Goal: Use online tool/utility: Use online tool/utility

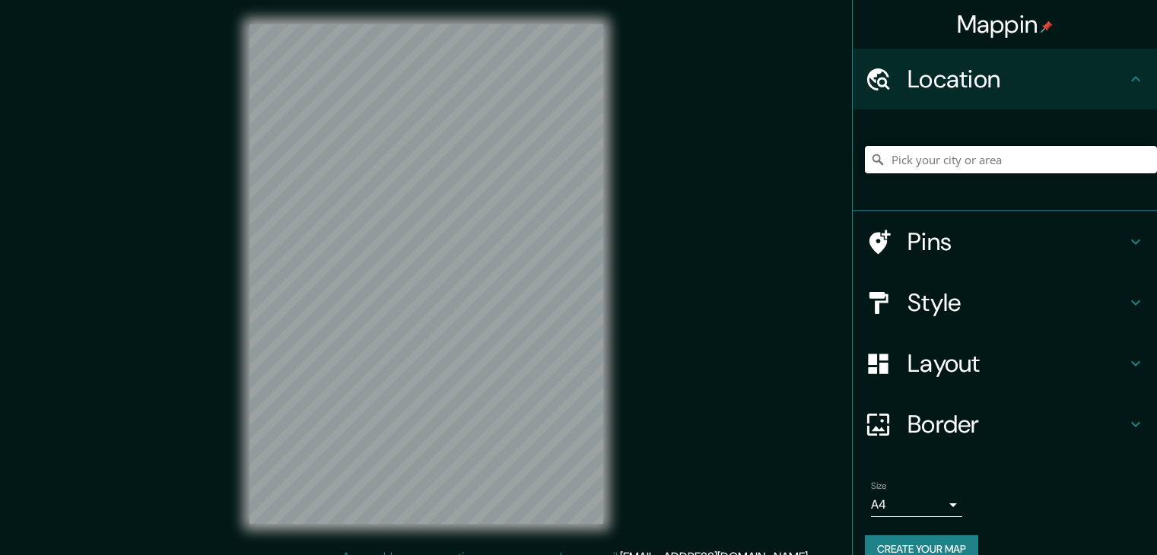
click at [958, 156] on input "Pick your city or area" at bounding box center [1011, 159] width 292 height 27
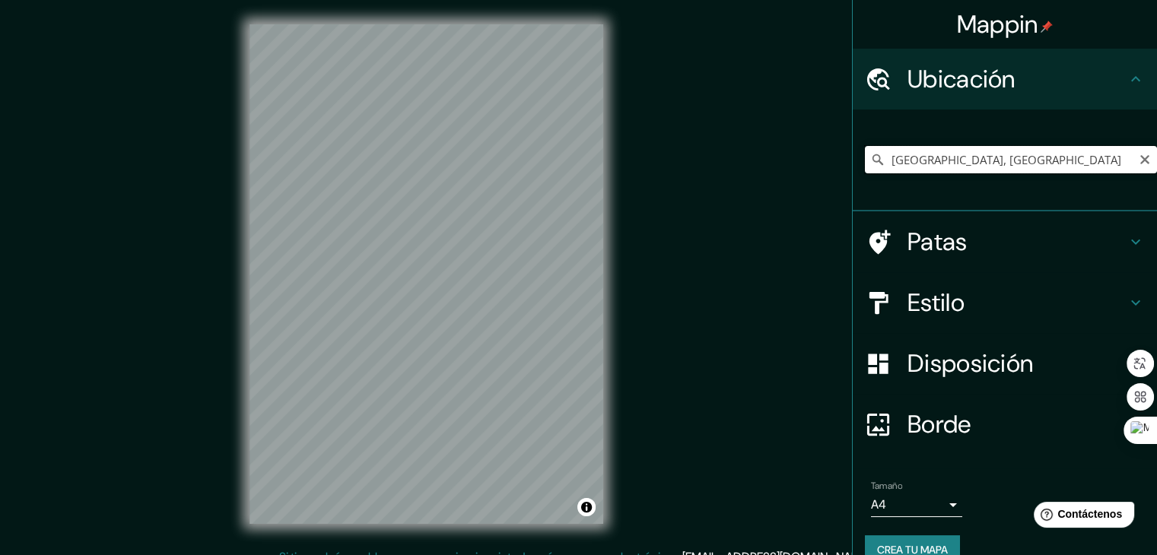
click at [949, 152] on input "[GEOGRAPHIC_DATA], [GEOGRAPHIC_DATA]" at bounding box center [1011, 159] width 292 height 27
drag, startPoint x: 1015, startPoint y: 161, endPoint x: 841, endPoint y: 165, distance: 173.5
click at [853, 165] on div "[GEOGRAPHIC_DATA], [GEOGRAPHIC_DATA] [GEOGRAPHIC_DATA] [GEOGRAPHIC_DATA] [GEOGR…" at bounding box center [1005, 161] width 304 height 102
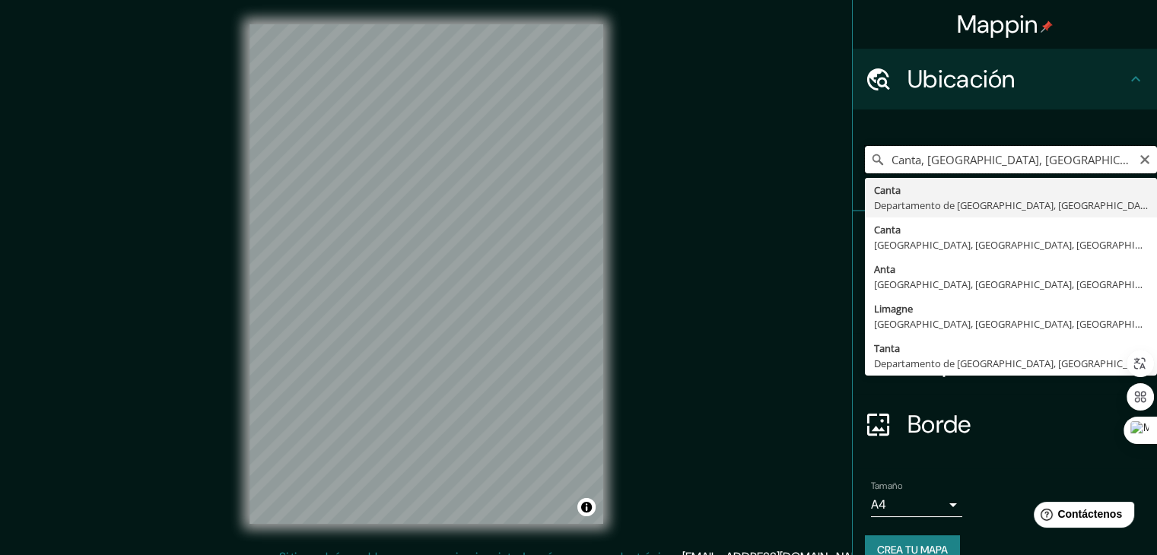
type input "Canta, [GEOGRAPHIC_DATA], [GEOGRAPHIC_DATA]"
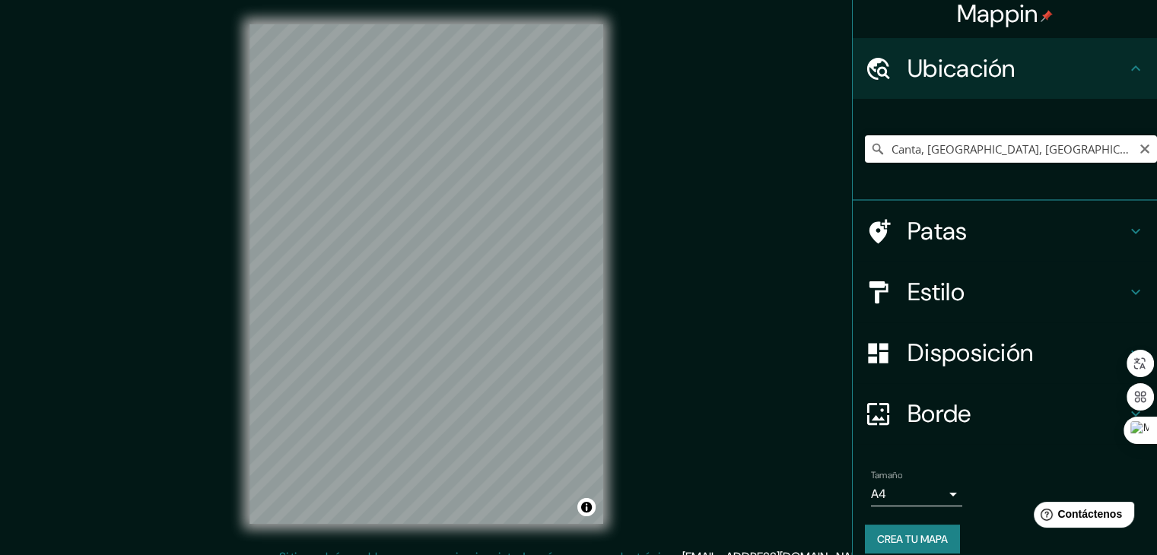
scroll to position [27, 0]
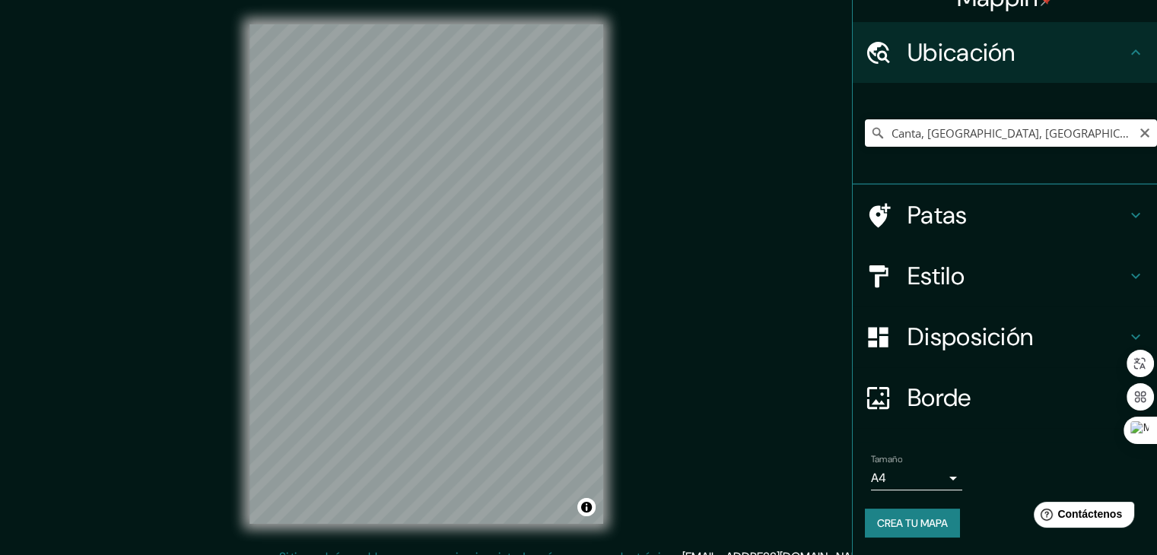
click at [940, 281] on font "Estilo" at bounding box center [936, 276] width 57 height 32
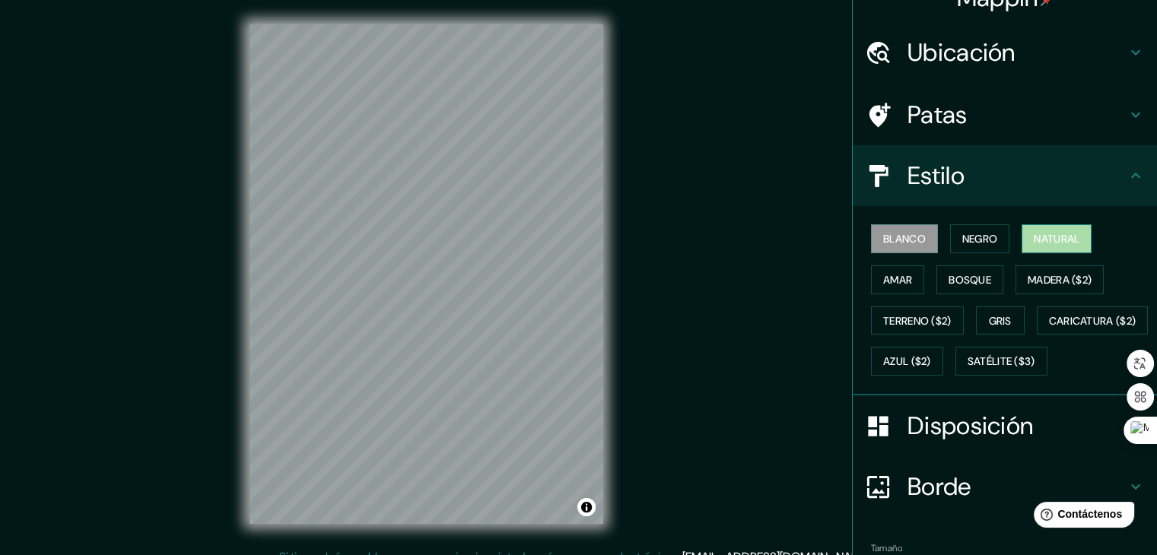
click at [1059, 238] on font "Natural" at bounding box center [1057, 239] width 46 height 14
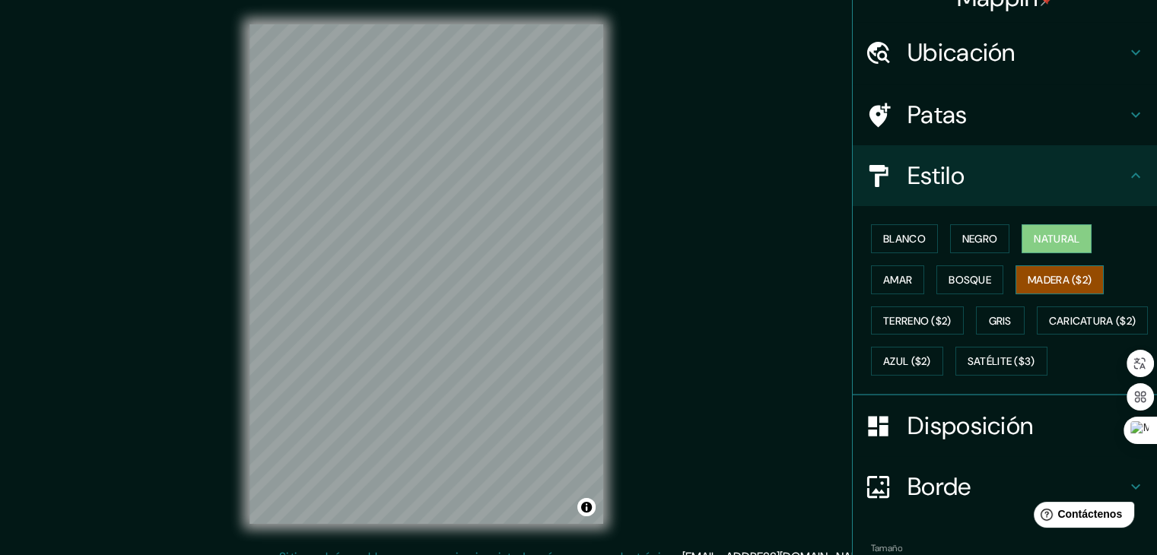
click at [1053, 273] on font "Madera ($2)" at bounding box center [1060, 280] width 64 height 20
click at [983, 272] on button "Bosque" at bounding box center [969, 279] width 67 height 29
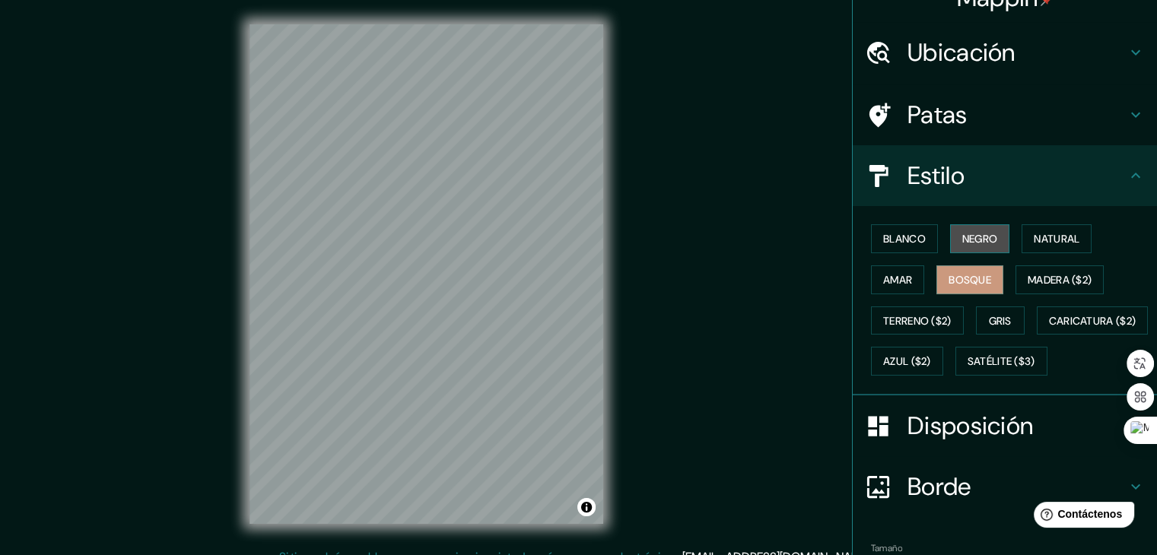
click at [983, 235] on font "Negro" at bounding box center [980, 239] width 36 height 14
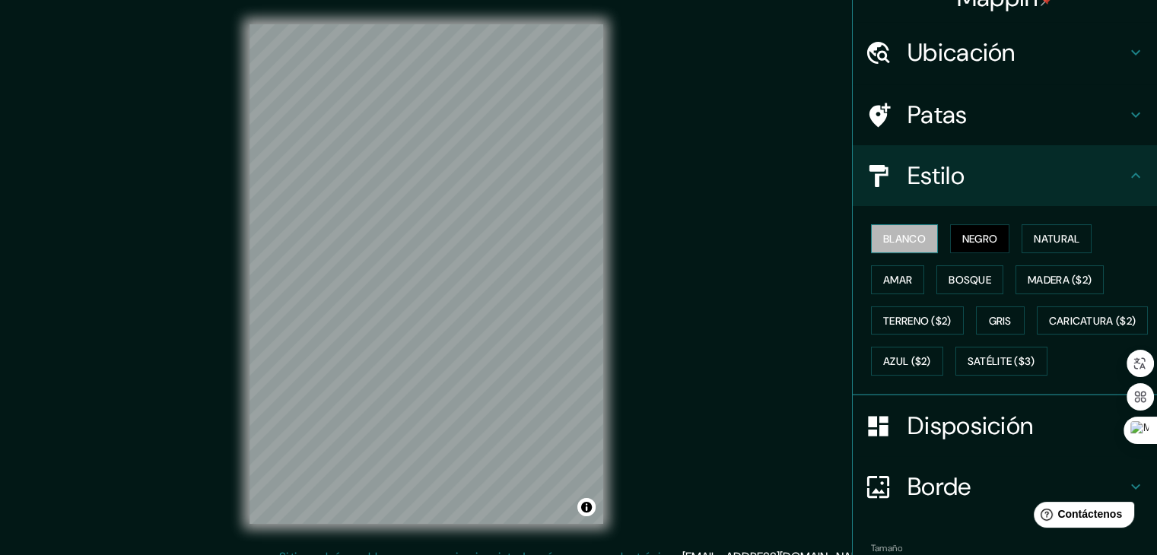
click at [905, 240] on font "Blanco" at bounding box center [904, 239] width 43 height 14
click at [899, 283] on font "Amar" at bounding box center [897, 280] width 29 height 14
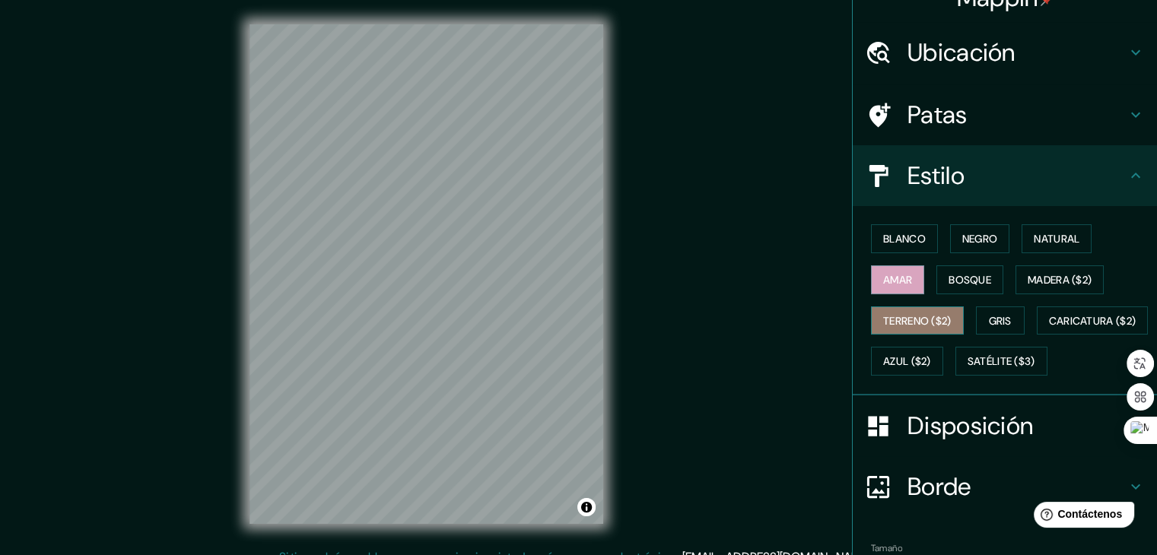
click at [903, 320] on font "Terreno ($2)" at bounding box center [917, 321] width 68 height 14
click at [995, 314] on font "Gris" at bounding box center [1000, 321] width 23 height 14
click at [938, 321] on font "Terreno ($2)" at bounding box center [917, 321] width 68 height 14
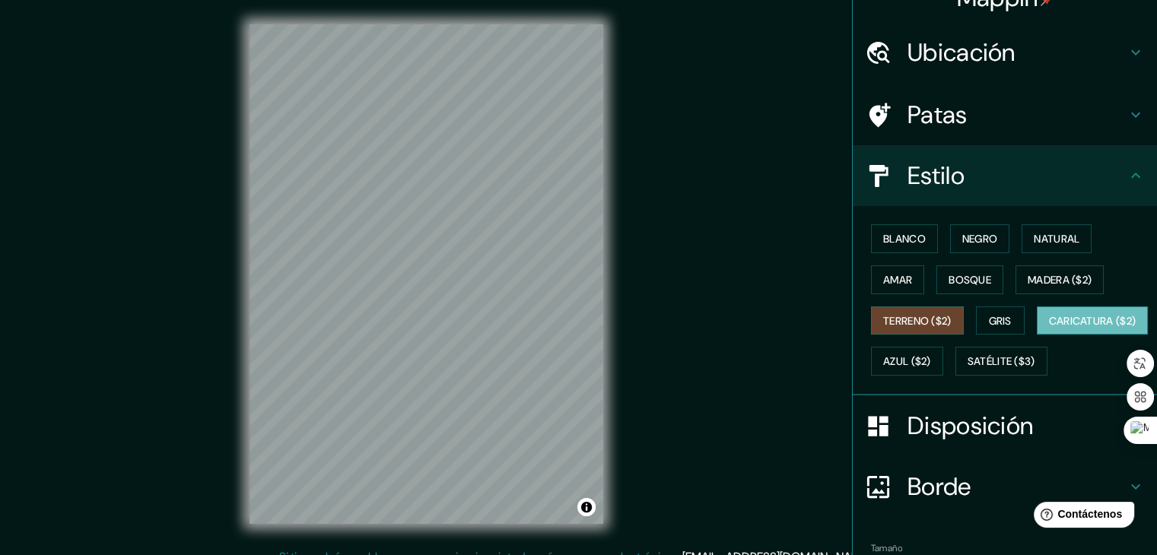
click at [1049, 328] on font "Caricatura ($2)" at bounding box center [1092, 321] width 87 height 14
click at [931, 360] on font "Azul ($2)" at bounding box center [907, 362] width 48 height 14
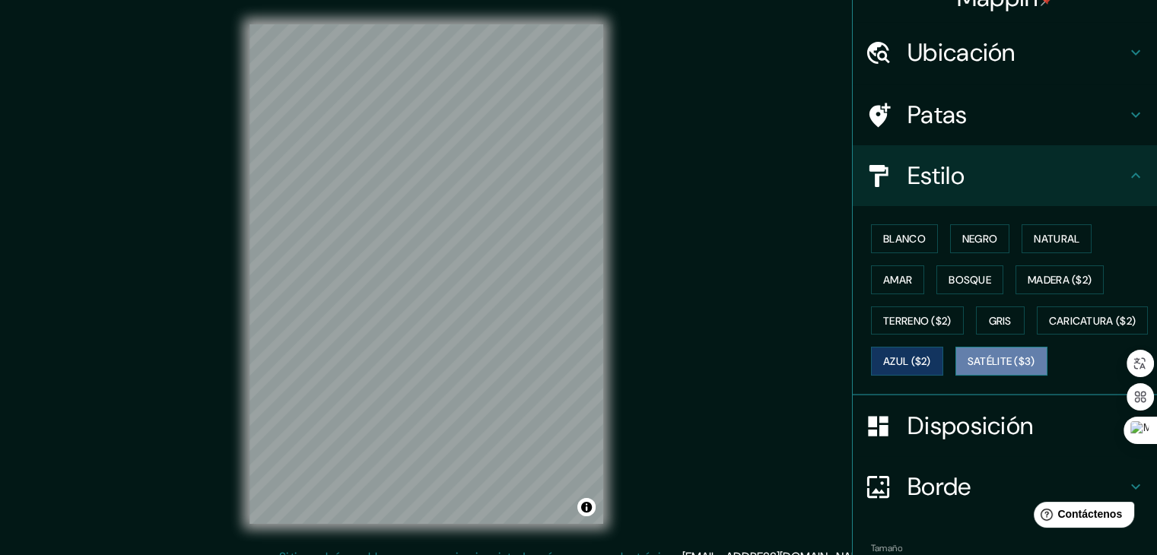
click at [968, 369] on font "Satélite ($3)" at bounding box center [1002, 362] width 68 height 14
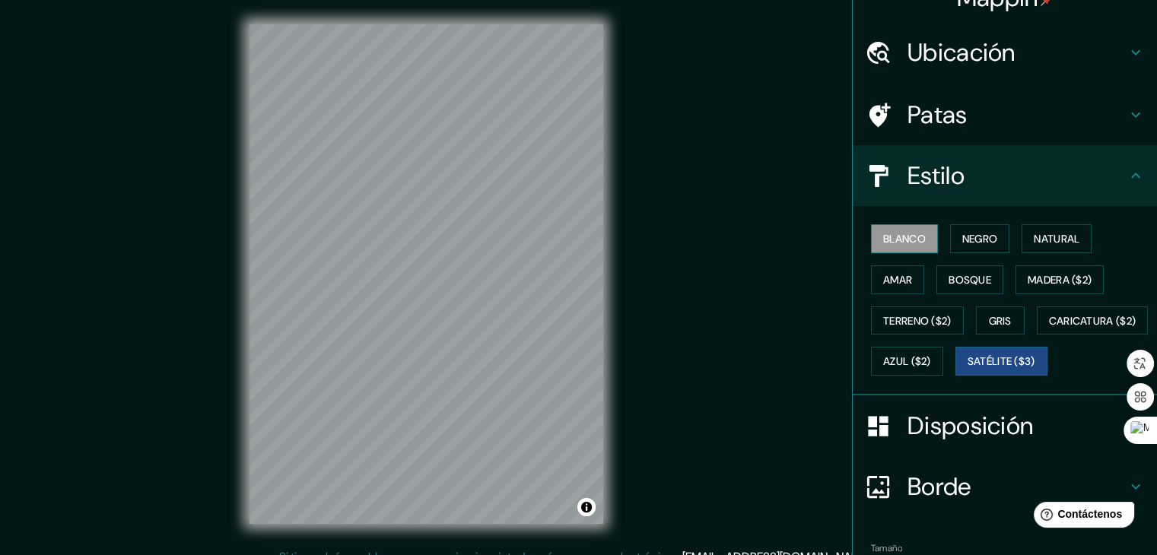
click at [899, 240] on font "Blanco" at bounding box center [904, 239] width 43 height 14
click at [968, 371] on font "Satélite ($3)" at bounding box center [1002, 361] width 68 height 20
click at [980, 229] on font "Negro" at bounding box center [980, 239] width 36 height 20
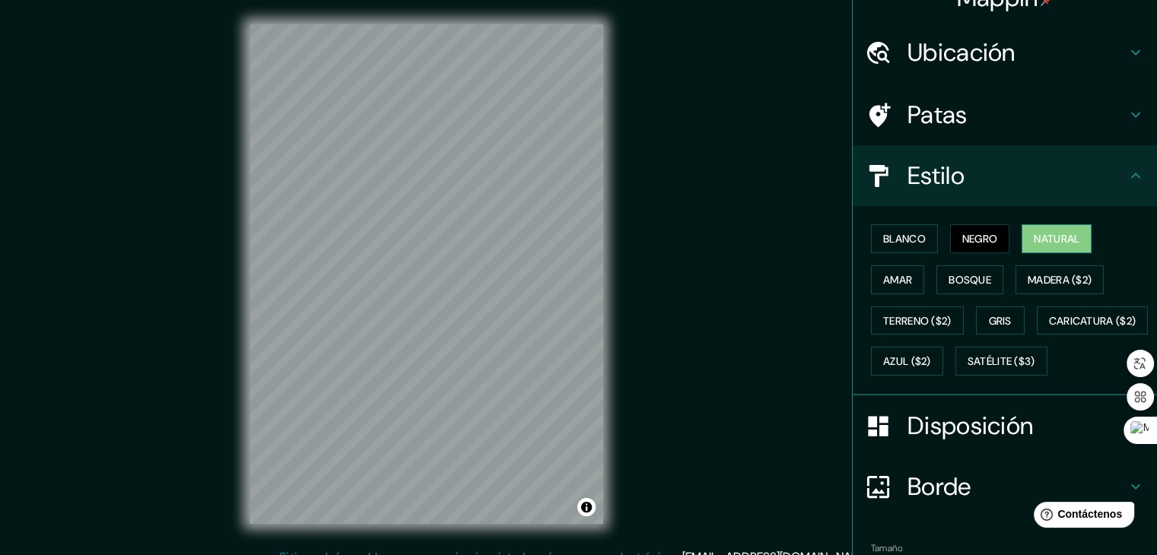
click at [1072, 235] on font "Natural" at bounding box center [1057, 239] width 46 height 14
click at [892, 275] on font "Amar" at bounding box center [897, 280] width 29 height 14
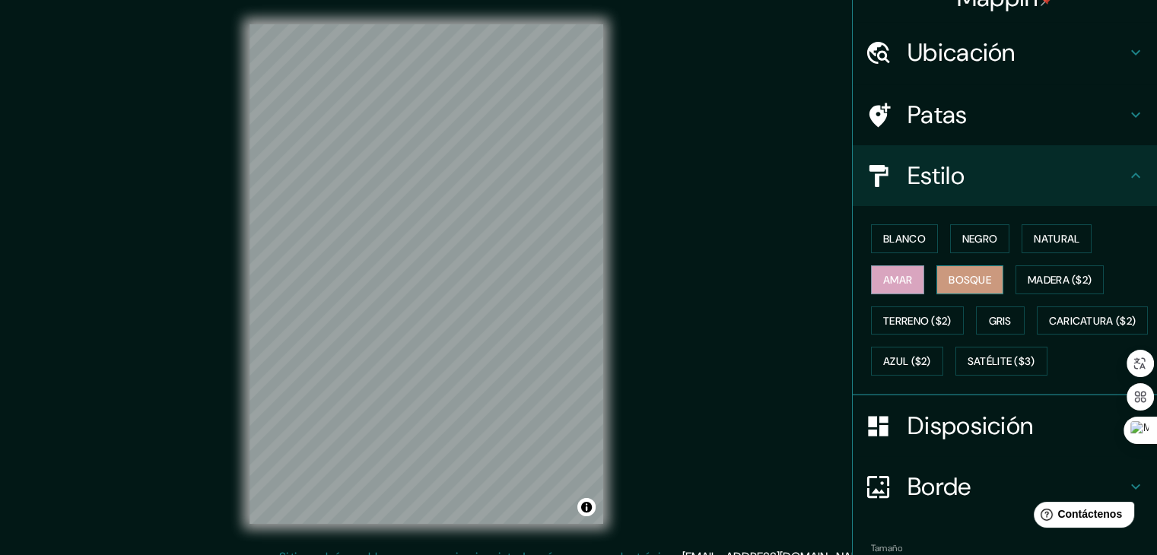
click at [952, 273] on font "Bosque" at bounding box center [970, 280] width 43 height 14
click at [1054, 277] on font "Madera ($2)" at bounding box center [1060, 280] width 64 height 14
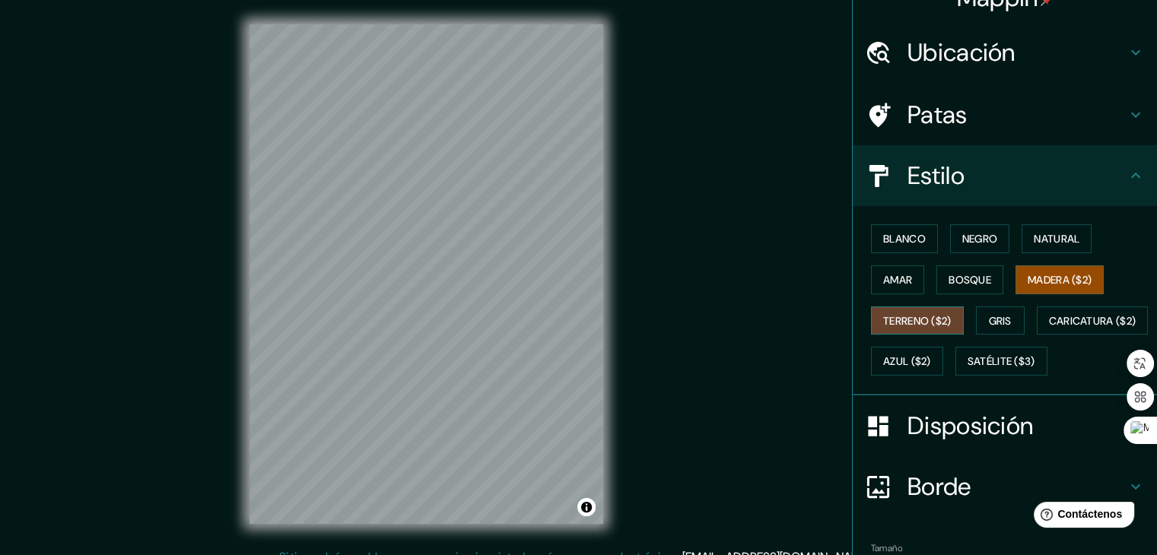
click at [901, 326] on font "Terreno ($2)" at bounding box center [917, 321] width 68 height 14
click at [989, 314] on font "Gris" at bounding box center [1000, 321] width 23 height 14
click at [924, 320] on font "Terreno ($2)" at bounding box center [917, 321] width 68 height 14
click at [1049, 328] on font "Caricatura ($2)" at bounding box center [1092, 321] width 87 height 14
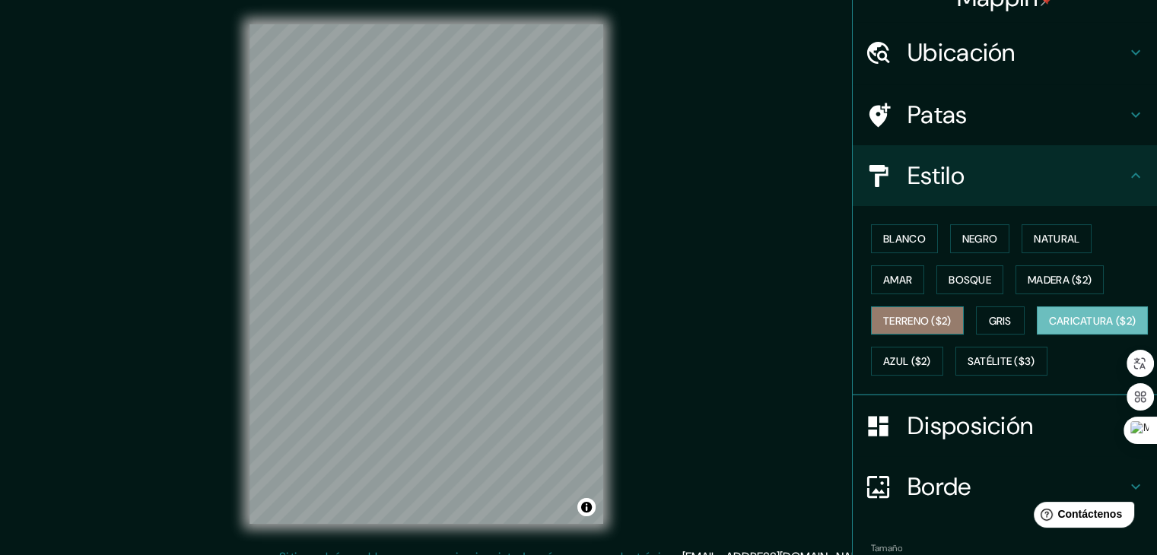
click at [914, 321] on font "Terreno ($2)" at bounding box center [917, 321] width 68 height 14
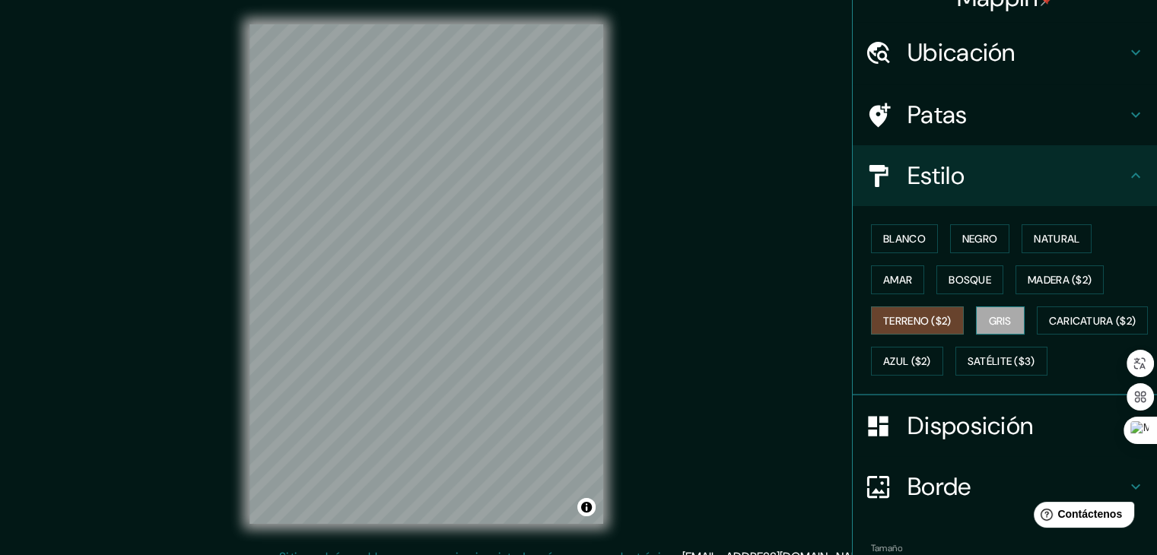
click at [994, 314] on font "Gris" at bounding box center [1000, 321] width 23 height 14
click at [931, 355] on font "Azul ($2)" at bounding box center [907, 362] width 48 height 14
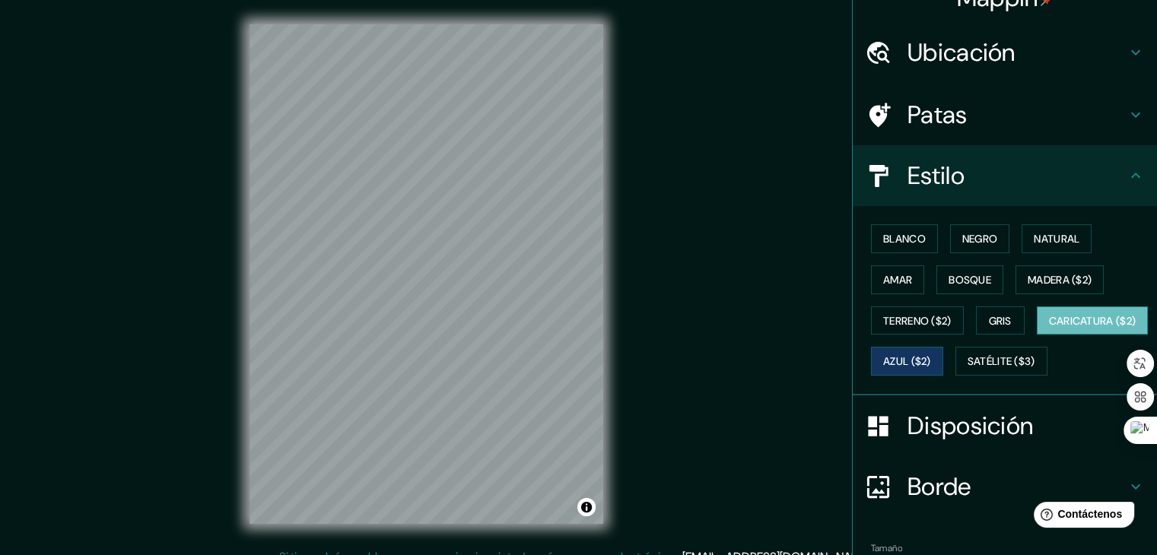
click at [1049, 328] on font "Caricatura ($2)" at bounding box center [1092, 321] width 87 height 14
click at [968, 369] on font "Satélite ($3)" at bounding box center [1002, 362] width 68 height 14
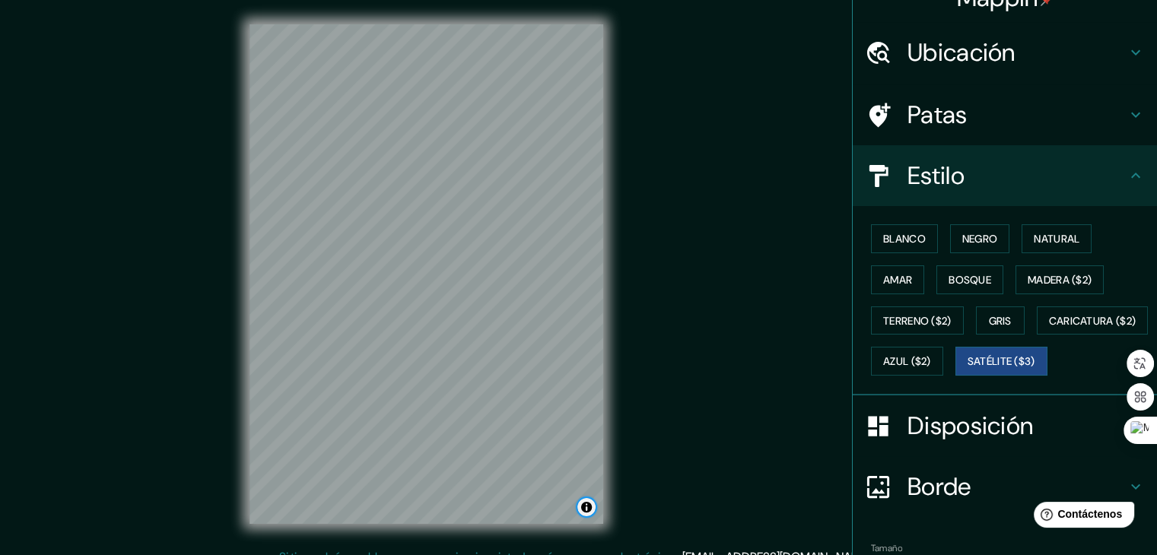
click at [590, 507] on button "Activar o desactivar atribución" at bounding box center [586, 507] width 18 height 18
click at [583, 504] on button "Activar o desactivar atribución" at bounding box center [586, 507] width 18 height 18
click at [514, 509] on font "Mejorar este mapa" at bounding box center [497, 507] width 80 height 11
click at [1053, 204] on div "Estilo" at bounding box center [1005, 175] width 304 height 61
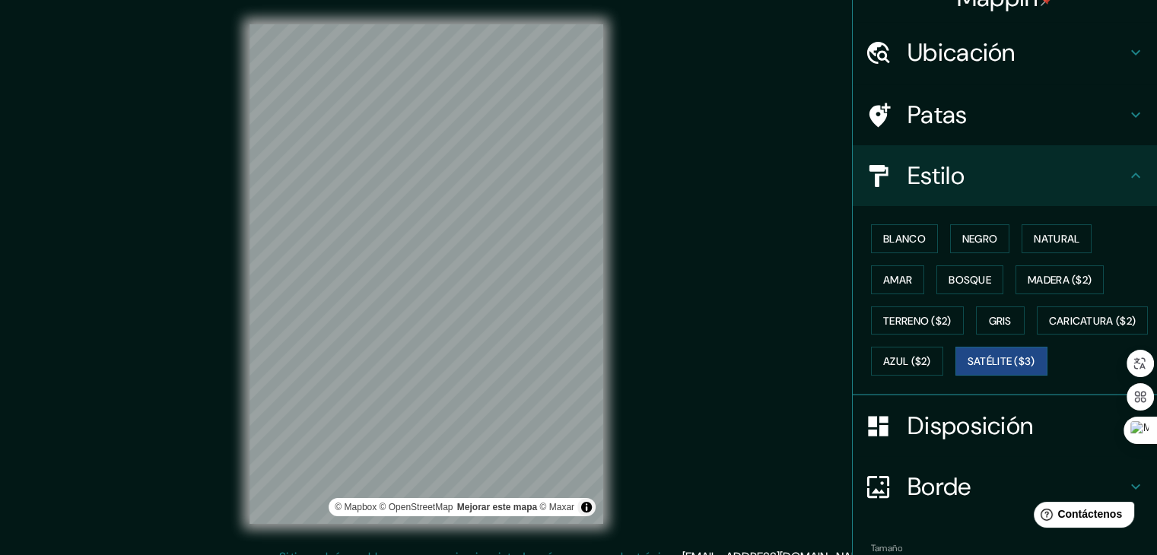
drag, startPoint x: 755, startPoint y: 265, endPoint x: 685, endPoint y: 271, distance: 69.4
click at [685, 271] on div "Mappin Ubicación Canta, [GEOGRAPHIC_DATA], [GEOGRAPHIC_DATA] Canta [GEOGRAPHIC_…" at bounding box center [578, 286] width 1157 height 573
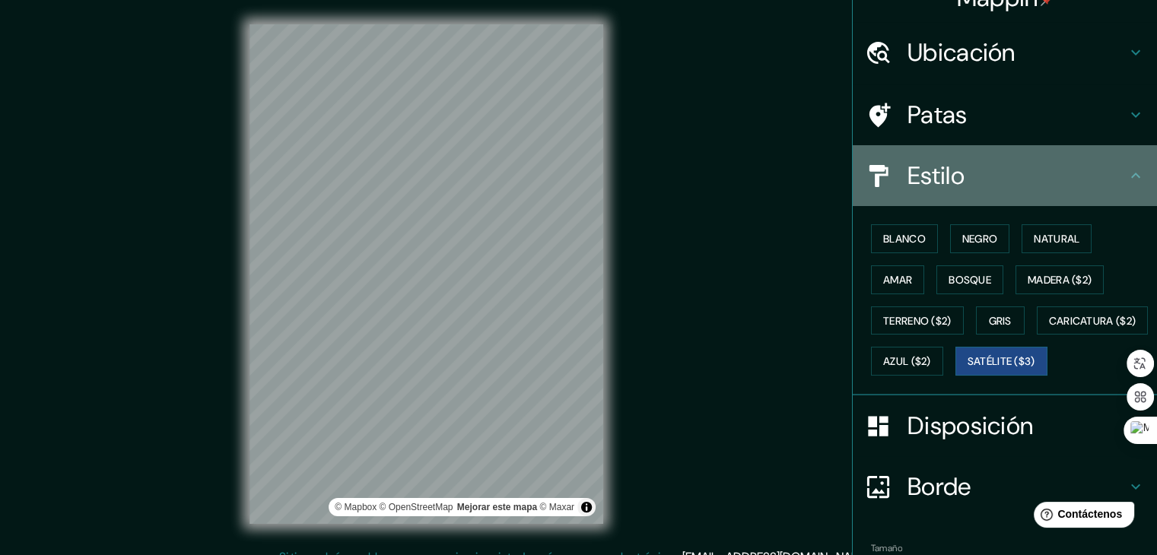
click at [1007, 202] on div "Estilo" at bounding box center [1005, 175] width 304 height 61
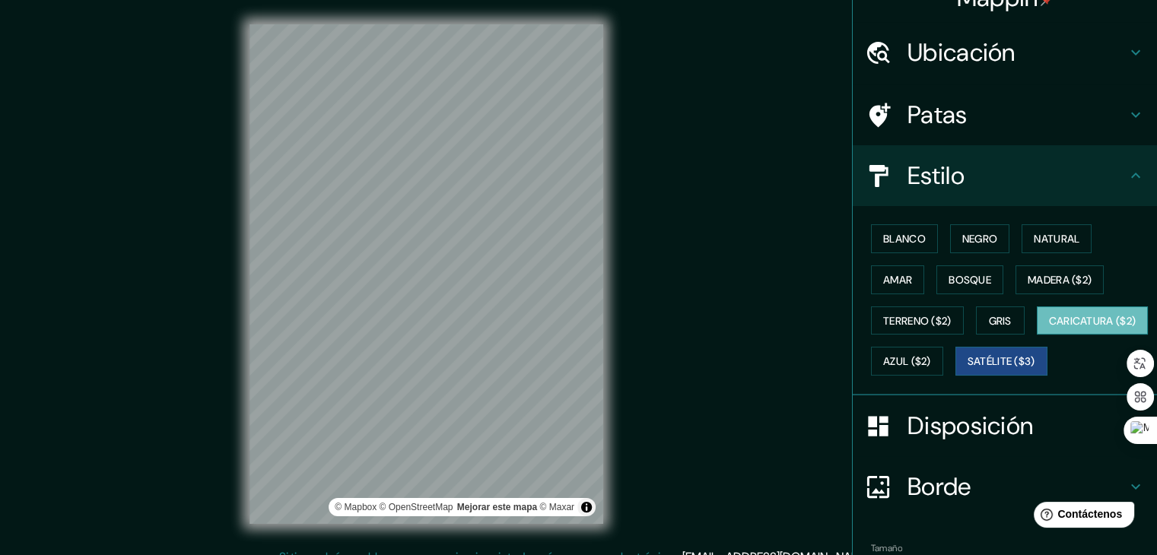
click at [1049, 328] on font "Caricatura ($2)" at bounding box center [1092, 321] width 87 height 14
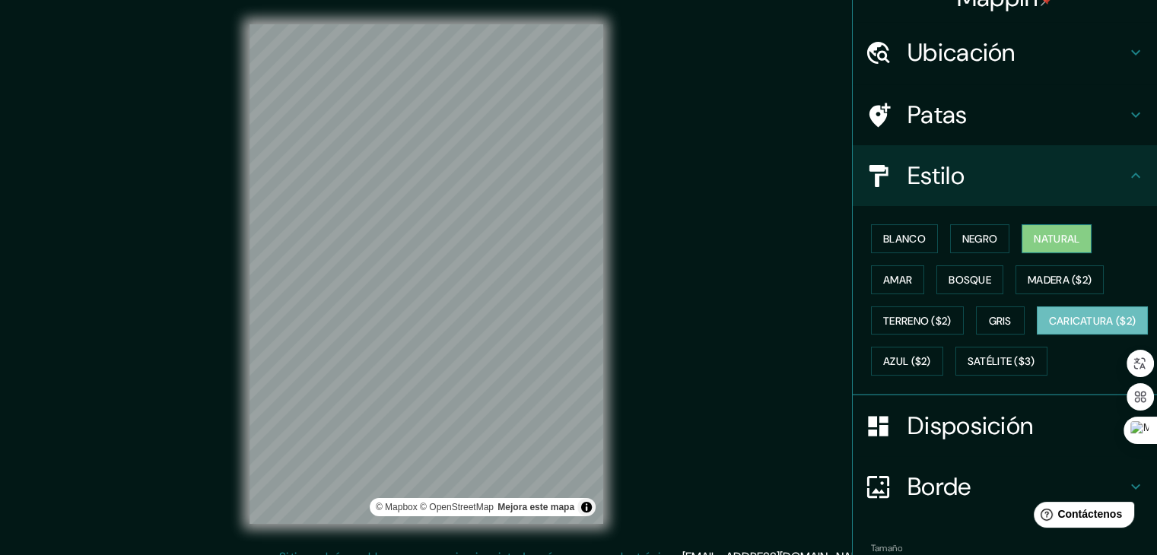
click at [1047, 232] on font "Natural" at bounding box center [1057, 239] width 46 height 14
click at [965, 238] on font "Negro" at bounding box center [980, 239] width 36 height 14
click at [1059, 238] on font "Natural" at bounding box center [1057, 239] width 46 height 14
click at [900, 232] on font "Blanco" at bounding box center [904, 239] width 43 height 14
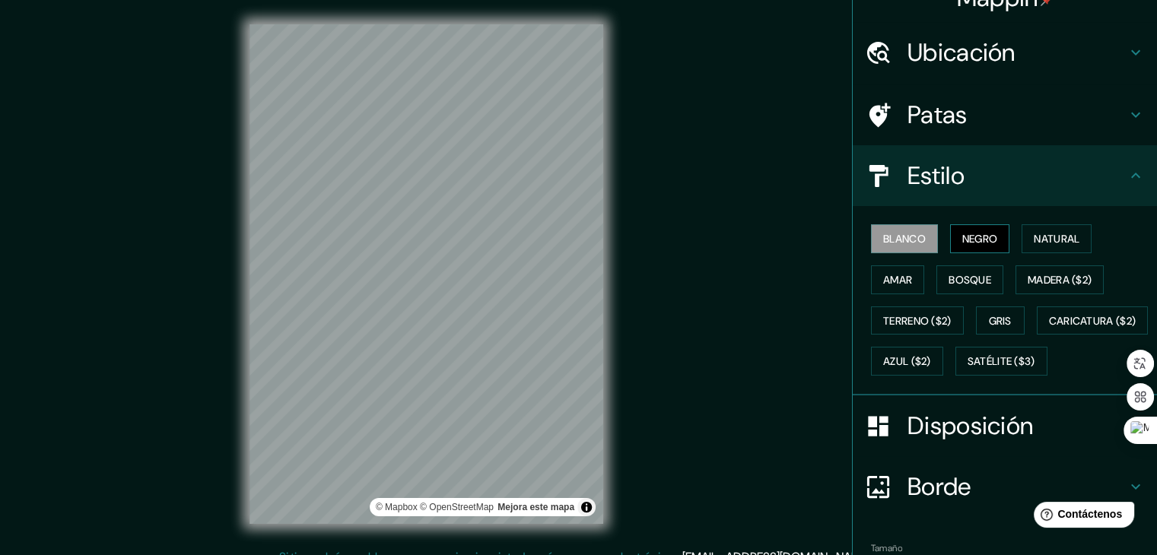
click at [950, 230] on button "Negro" at bounding box center [980, 238] width 60 height 29
click at [960, 278] on font "Bosque" at bounding box center [970, 280] width 43 height 14
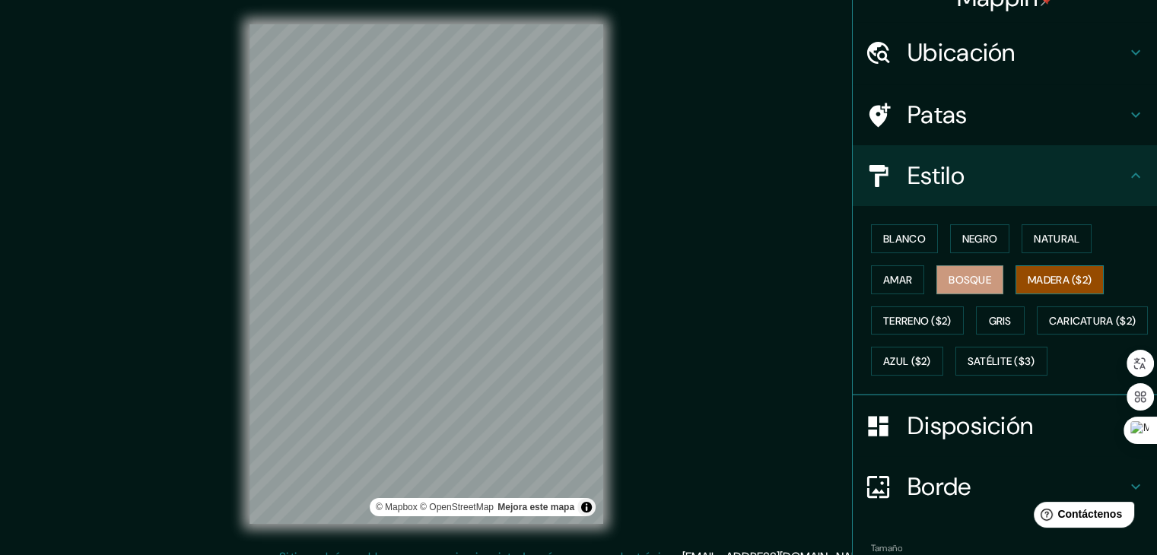
click at [1048, 281] on font "Madera ($2)" at bounding box center [1060, 280] width 64 height 14
click at [876, 288] on button "Amar" at bounding box center [897, 279] width 53 height 29
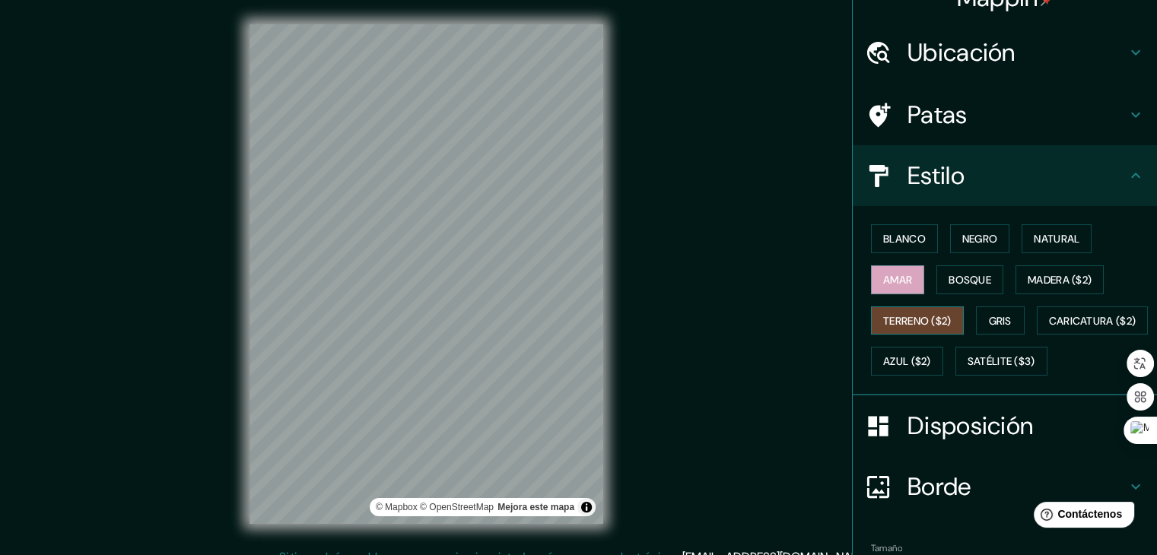
click at [898, 323] on font "Terreno ($2)" at bounding box center [917, 321] width 68 height 14
click at [994, 320] on font "Gris" at bounding box center [1000, 321] width 23 height 14
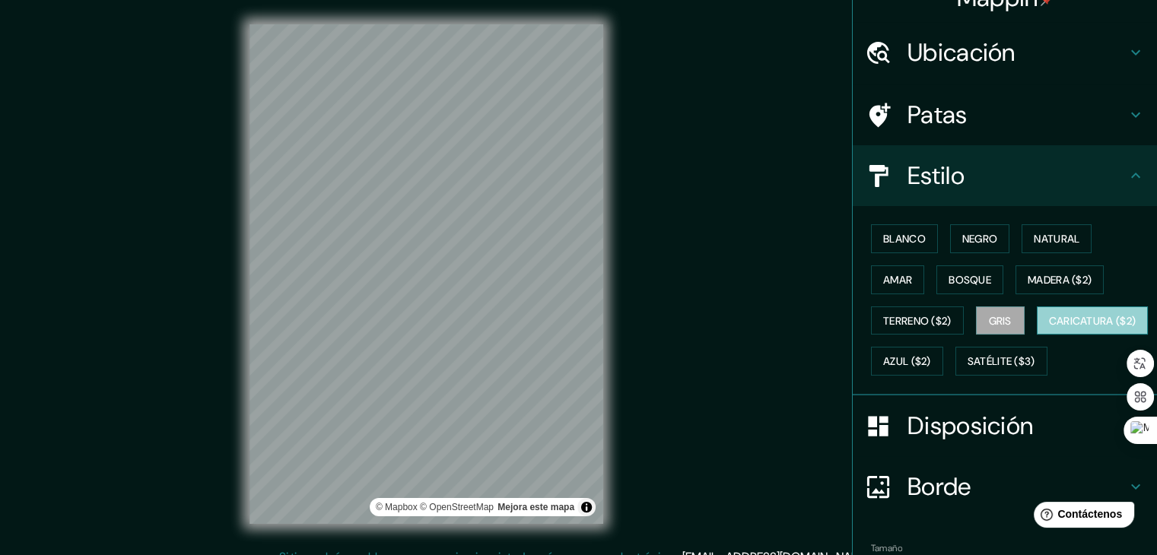
click at [1049, 328] on font "Caricatura ($2)" at bounding box center [1092, 321] width 87 height 14
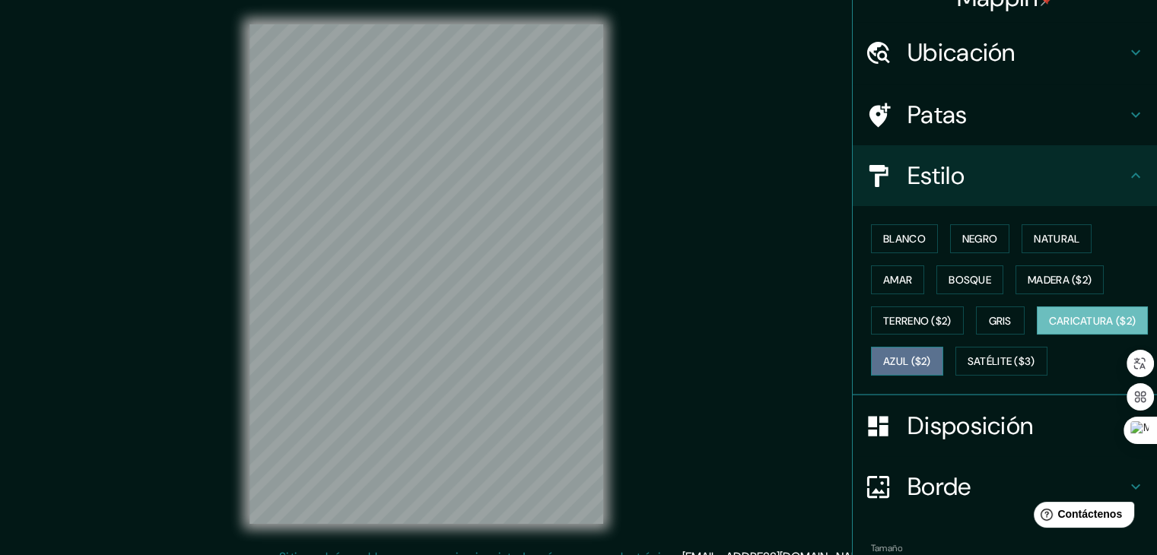
click at [931, 351] on font "Azul ($2)" at bounding box center [907, 361] width 48 height 20
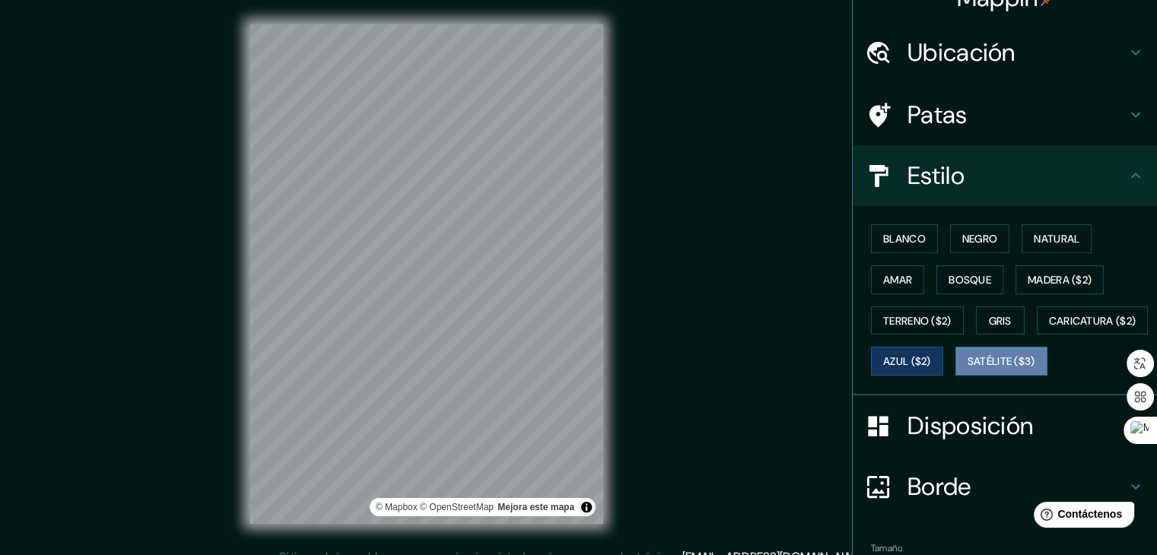
click at [968, 369] on font "Satélite ($3)" at bounding box center [1002, 362] width 68 height 14
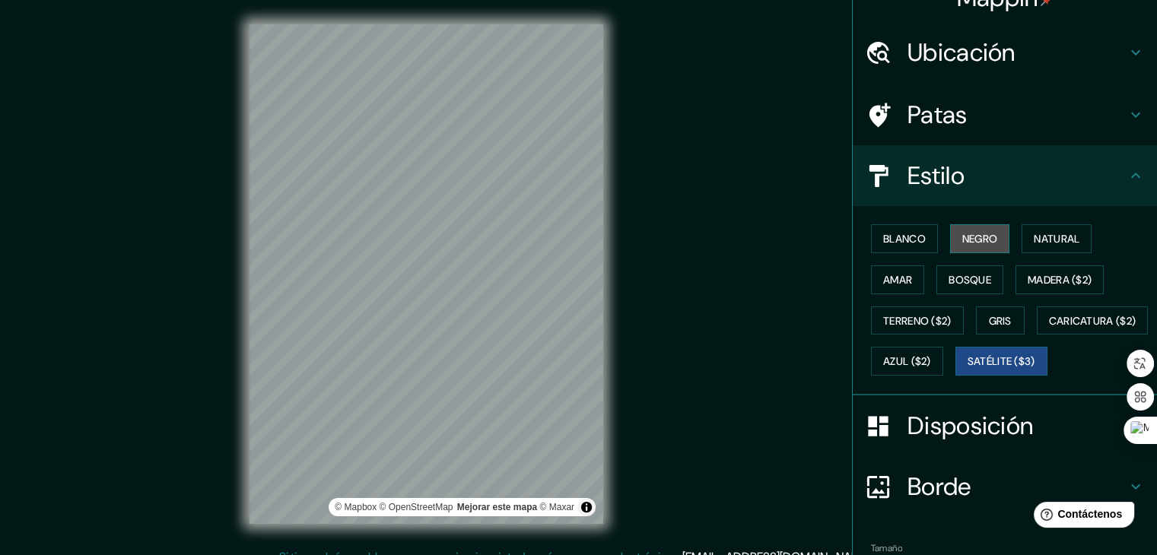
click at [959, 250] on button "Negro" at bounding box center [980, 238] width 60 height 29
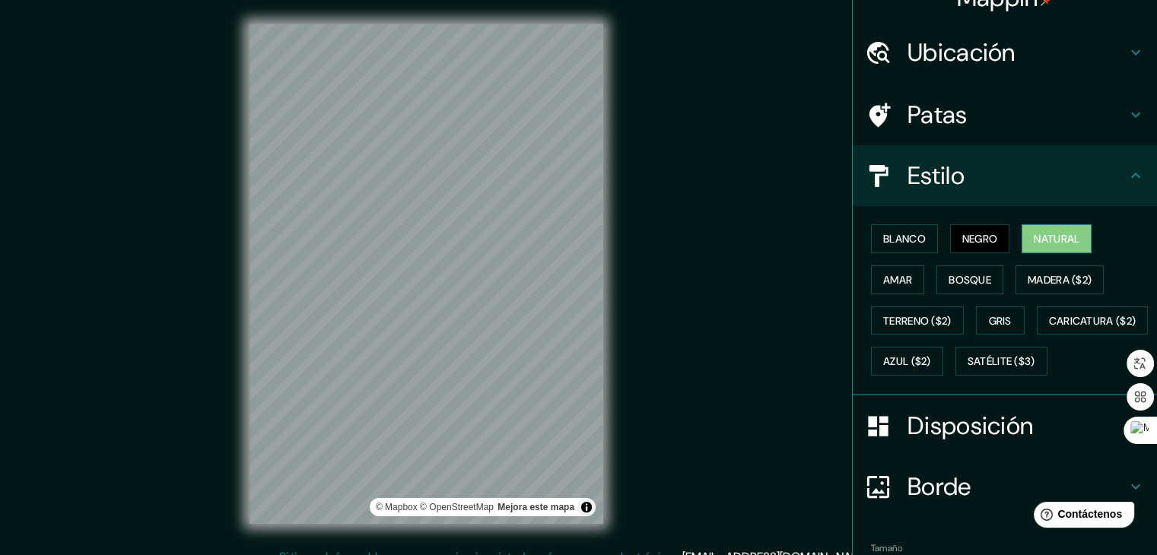
click at [1022, 235] on button "Natural" at bounding box center [1057, 238] width 70 height 29
click at [898, 234] on font "Blanco" at bounding box center [904, 239] width 43 height 14
click at [1045, 232] on font "Natural" at bounding box center [1057, 239] width 46 height 14
click at [871, 231] on button "Blanco" at bounding box center [904, 238] width 67 height 29
click at [1056, 232] on font "Natural" at bounding box center [1057, 239] width 46 height 14
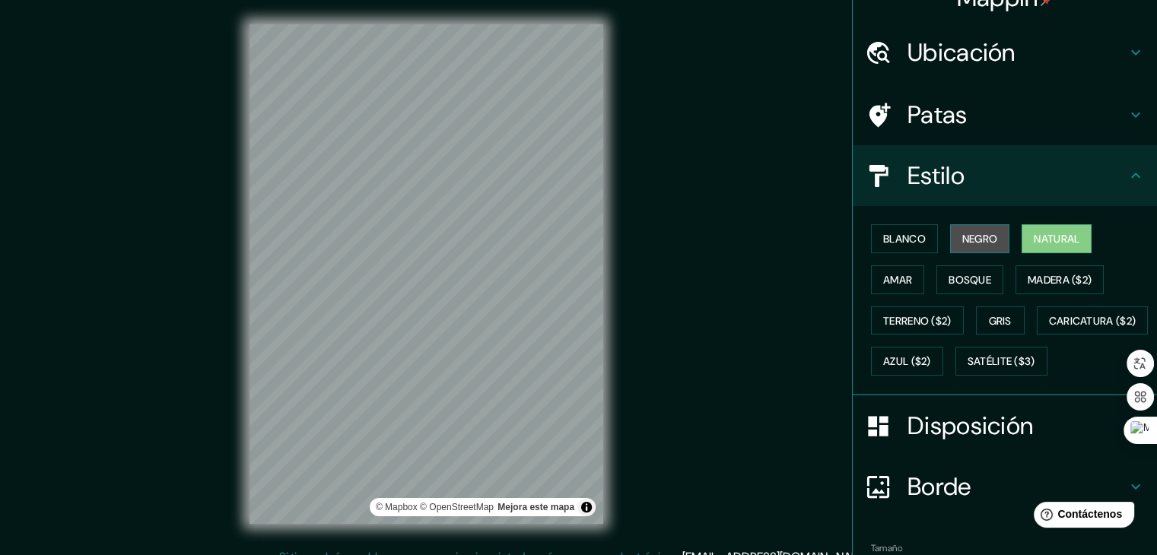
click at [981, 234] on font "Negro" at bounding box center [980, 239] width 36 height 14
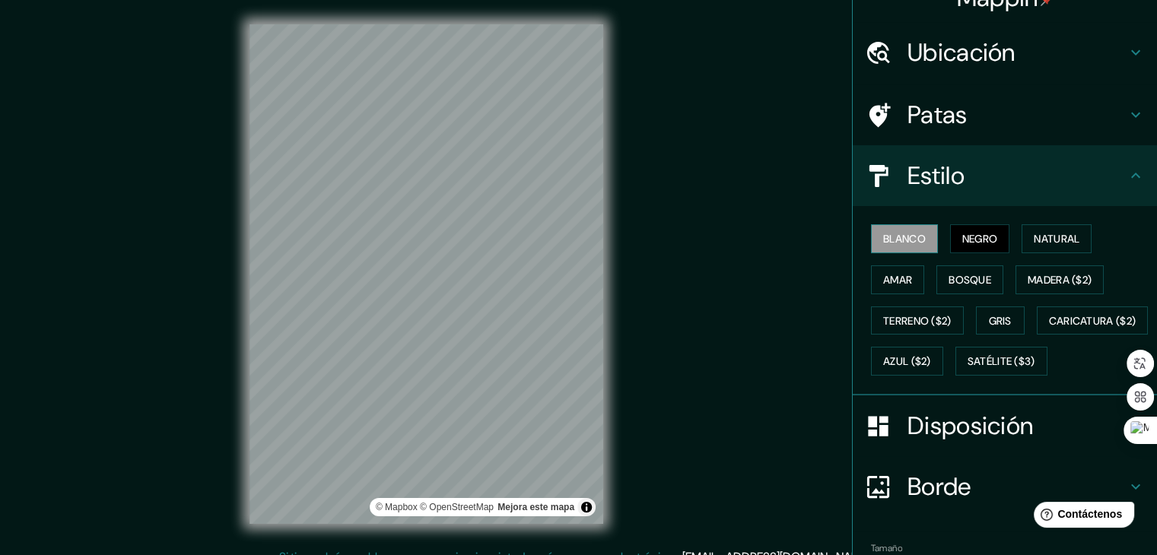
click at [898, 234] on font "Blanco" at bounding box center [904, 239] width 43 height 14
